Goal: Task Accomplishment & Management: Manage account settings

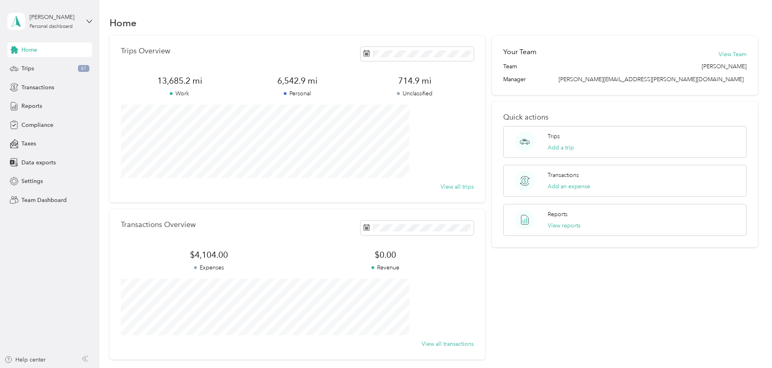
click at [27, 48] on span "Home" at bounding box center [29, 50] width 16 height 8
click at [85, 19] on div "[PERSON_NAME] Personal dashboard" at bounding box center [49, 21] width 85 height 28
click at [47, 65] on div "Team dashboard" at bounding box center [36, 66] width 43 height 8
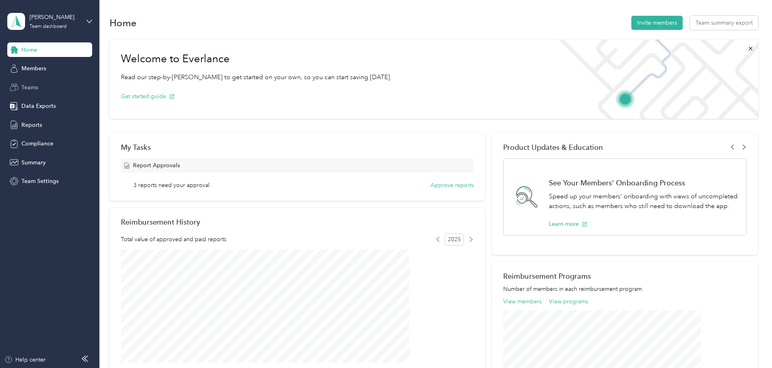
click at [30, 87] on span "Teams" at bounding box center [29, 87] width 17 height 8
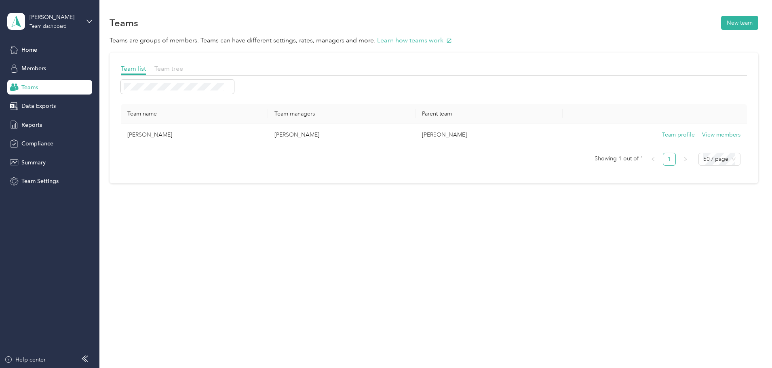
click at [183, 68] on span "Team tree" at bounding box center [168, 69] width 29 height 8
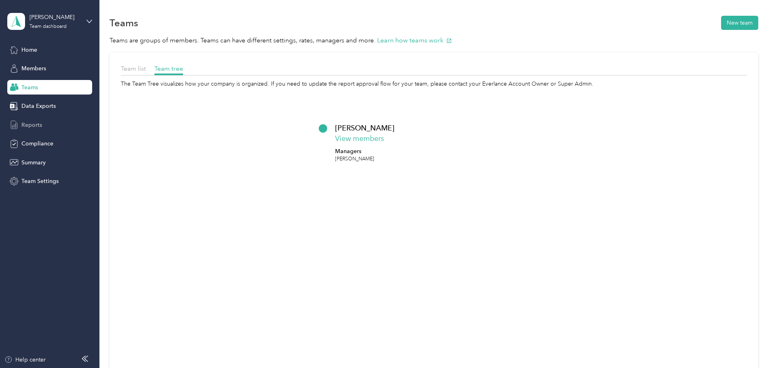
click at [38, 121] on span "Reports" at bounding box center [31, 125] width 21 height 8
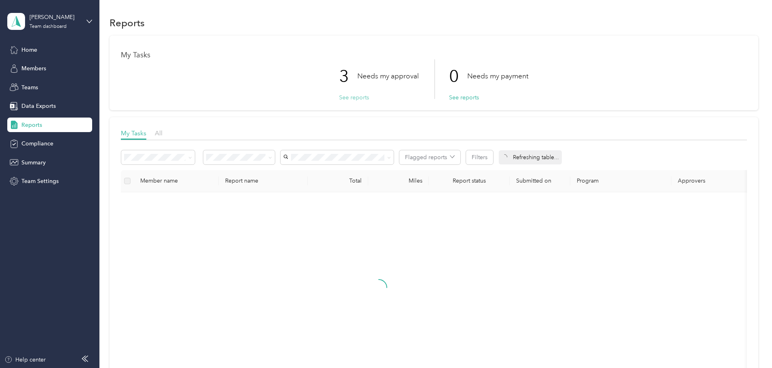
click at [351, 98] on button "See reports" at bounding box center [354, 97] width 30 height 8
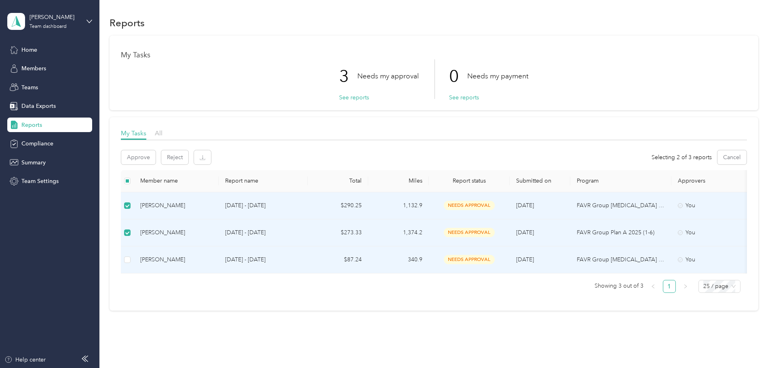
click at [134, 263] on td at bounding box center [127, 260] width 13 height 27
click at [156, 158] on button "Approve" at bounding box center [138, 157] width 34 height 14
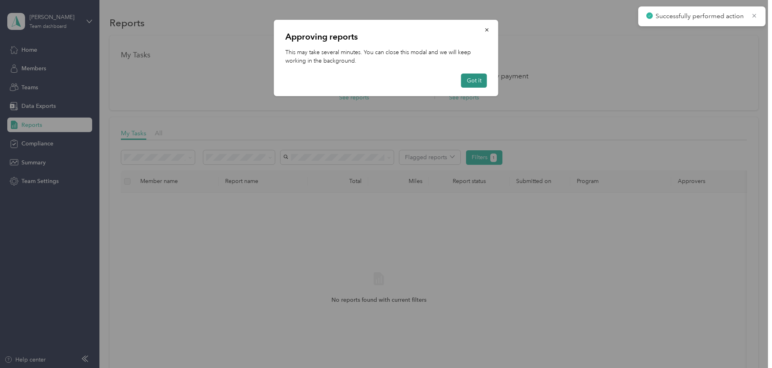
click at [471, 80] on button "Got it" at bounding box center [474, 81] width 26 height 14
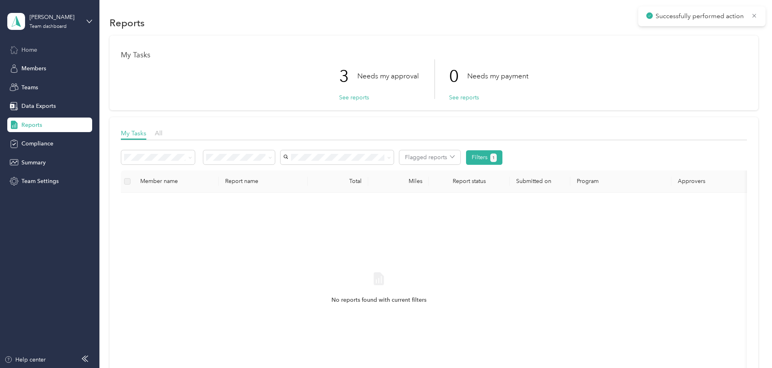
click at [34, 51] on span "Home" at bounding box center [29, 50] width 16 height 8
